Goal: Navigation & Orientation: Go to known website

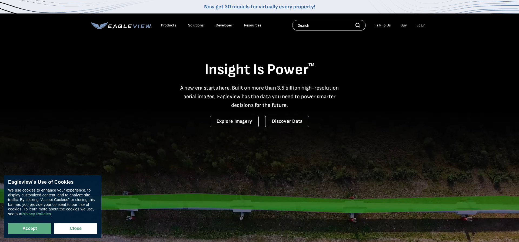
click at [426, 25] on li "Login" at bounding box center [421, 25] width 14 height 8
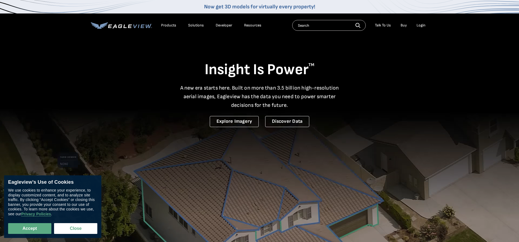
click at [424, 25] on div "Login" at bounding box center [421, 25] width 9 height 5
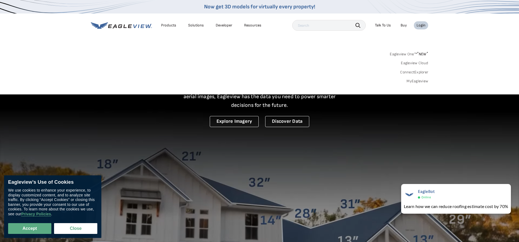
click at [404, 54] on link "Eagleview One™ * NEW *" at bounding box center [409, 53] width 38 height 6
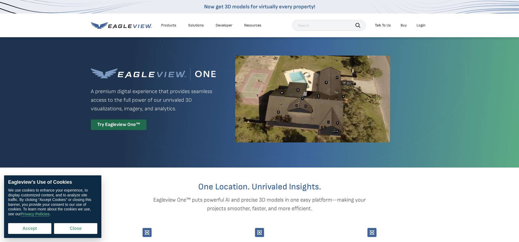
click at [33, 227] on button "Accept" at bounding box center [29, 229] width 43 height 11
checkbox input "true"
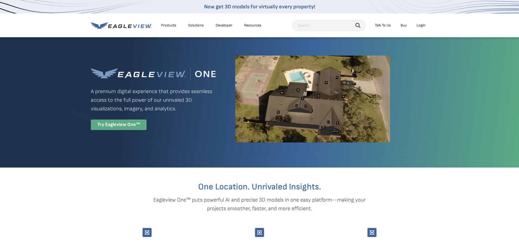
click at [124, 128] on div "Try Eagleview One™" at bounding box center [119, 125] width 56 height 11
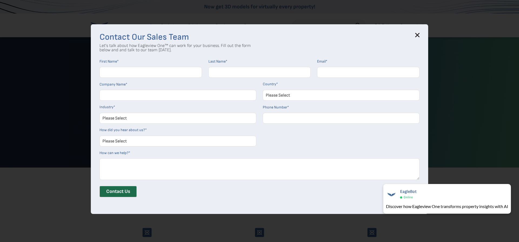
click at [415, 37] on icon at bounding box center [417, 35] width 4 height 4
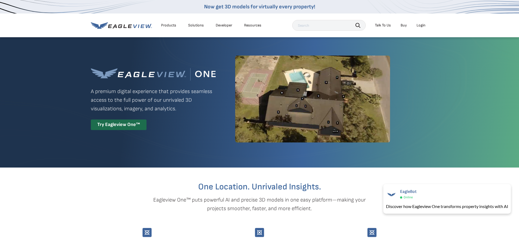
click at [423, 25] on div "Login" at bounding box center [421, 25] width 9 height 5
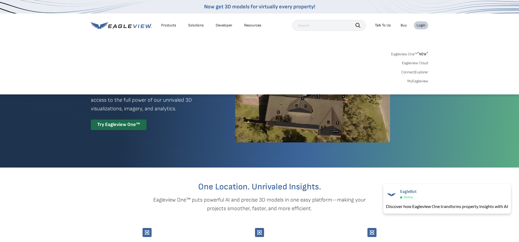
click at [417, 64] on link "Eagleview Cloud" at bounding box center [415, 63] width 26 height 5
